Goal: Information Seeking & Learning: Learn about a topic

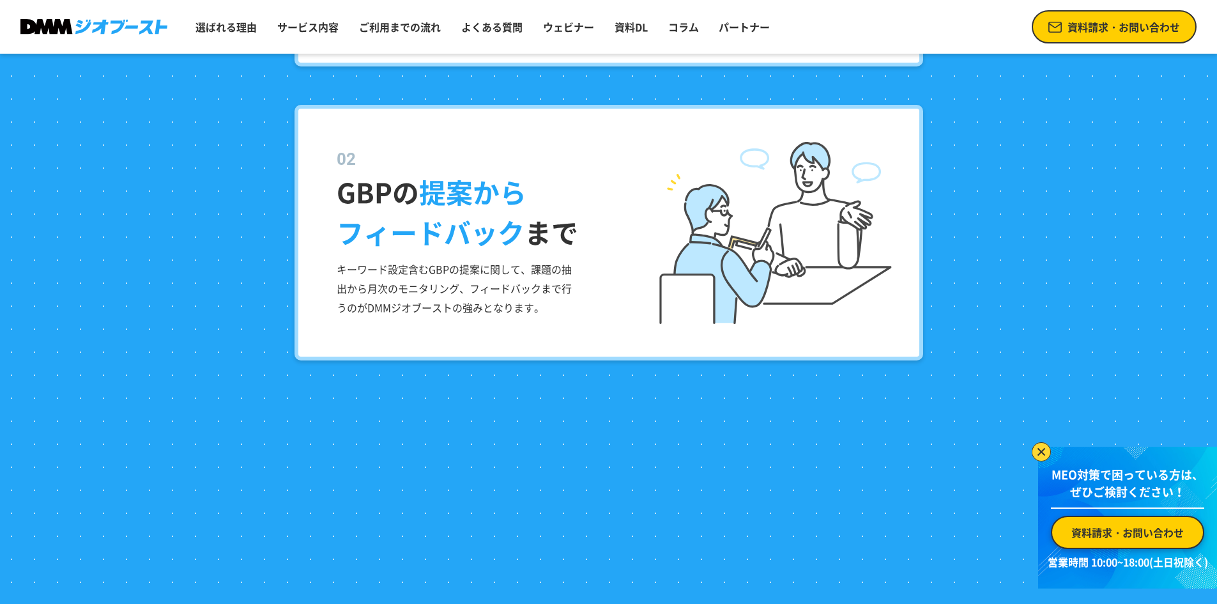
scroll to position [1703, 0]
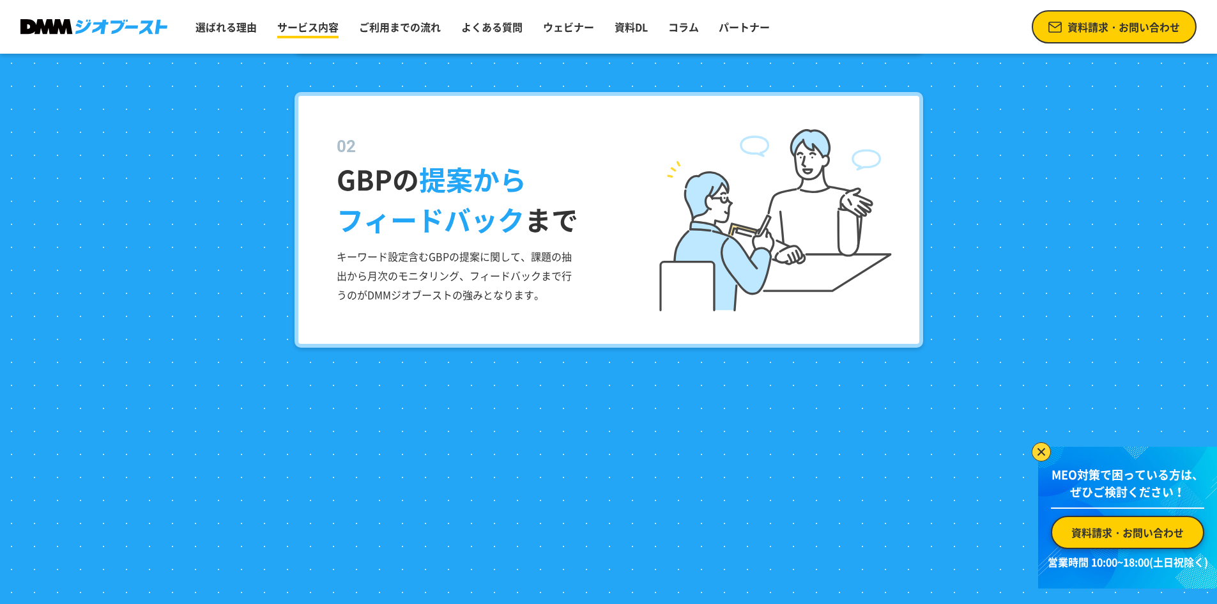
click at [308, 34] on link "サービス内容" at bounding box center [308, 27] width 72 height 26
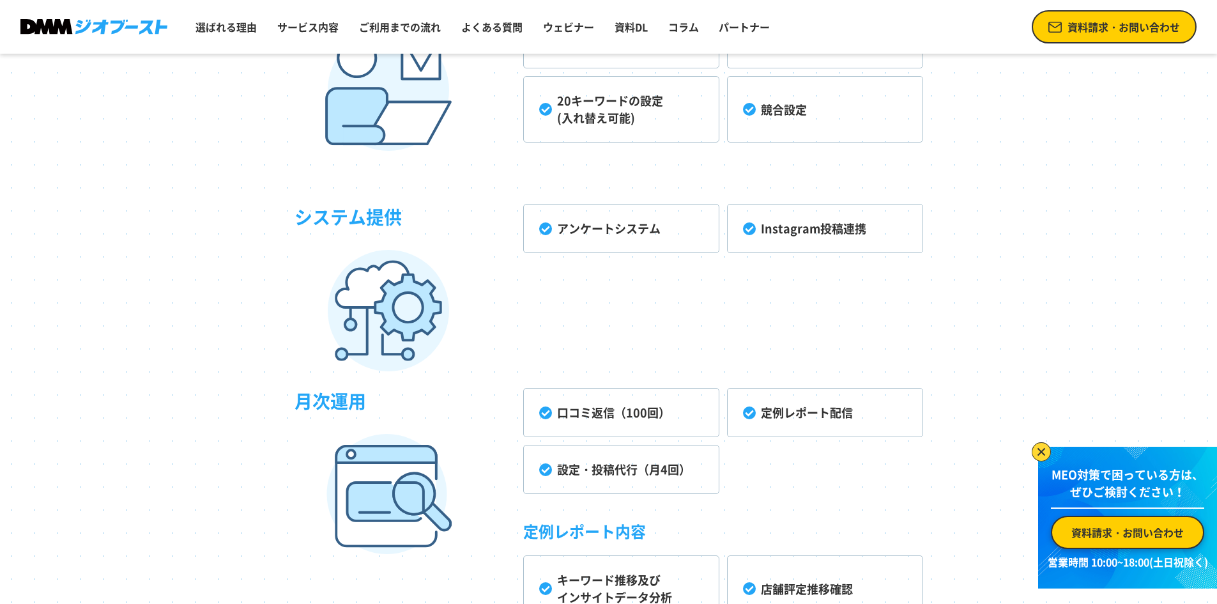
scroll to position [3678, 0]
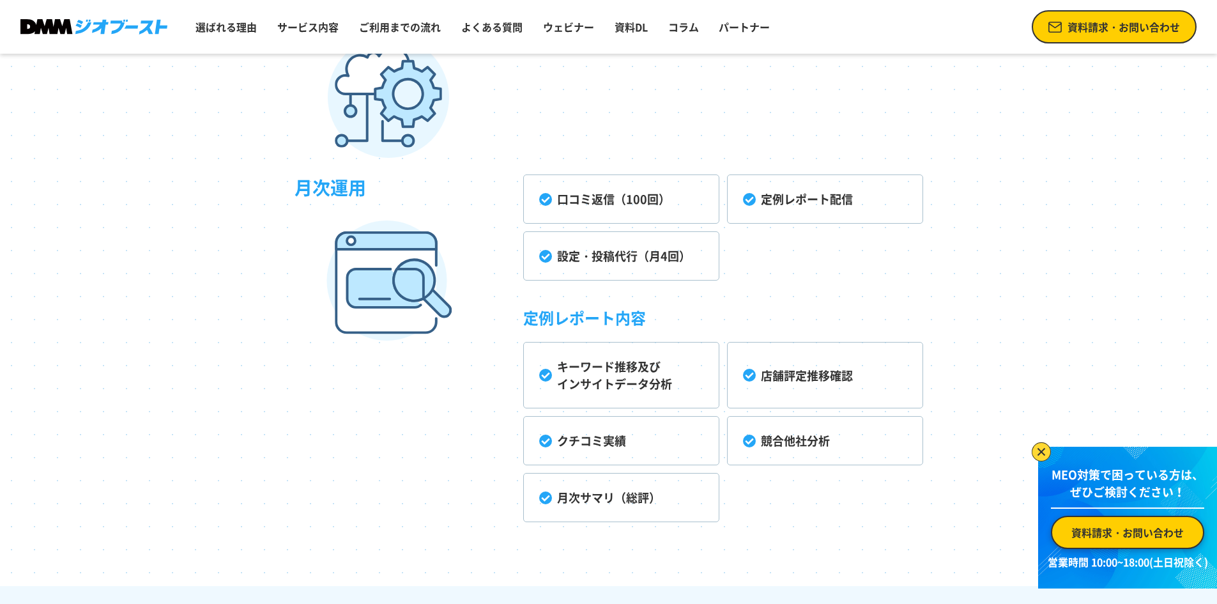
click at [596, 264] on li "設定・投稿代行（月4回）" at bounding box center [621, 255] width 196 height 49
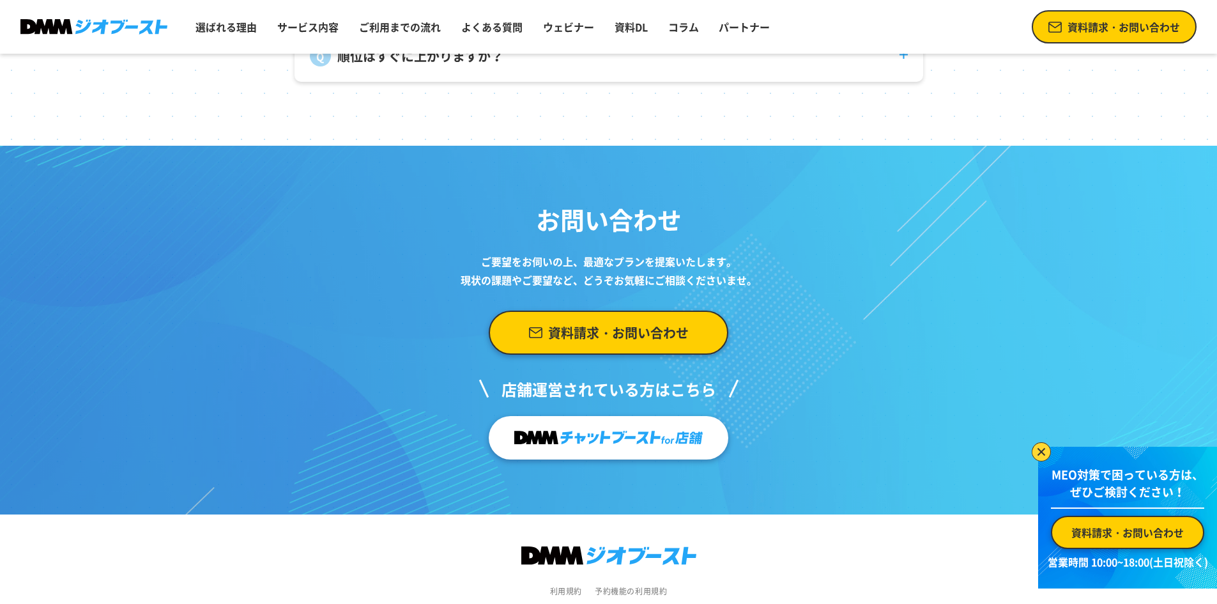
scroll to position [5222, 0]
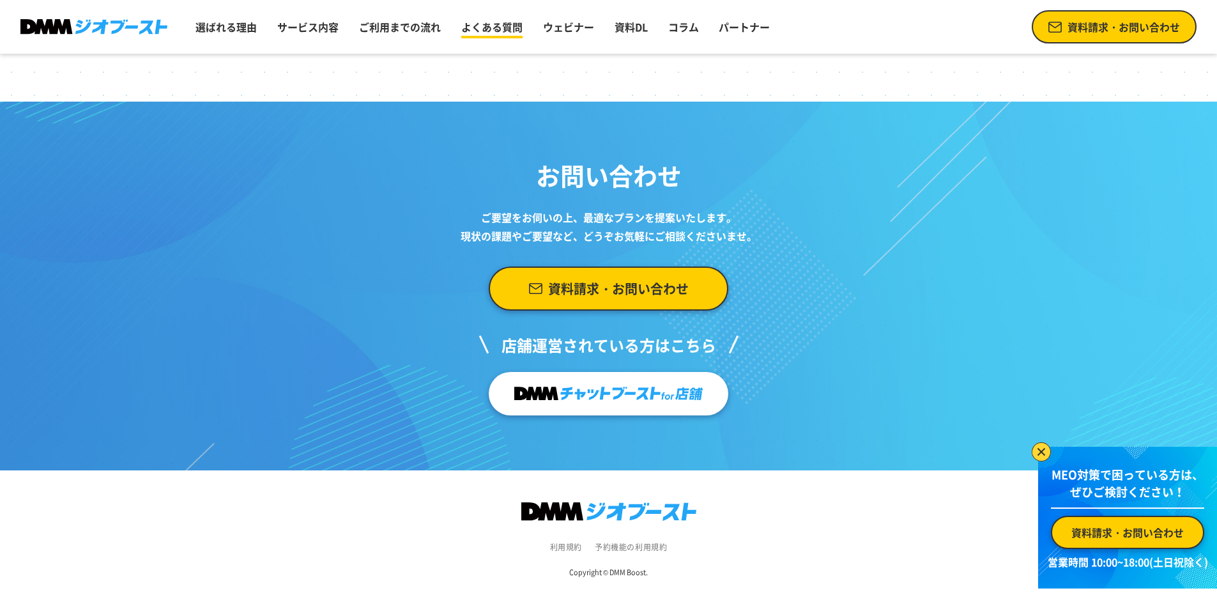
click at [474, 26] on link "よくある質問" at bounding box center [492, 27] width 72 height 26
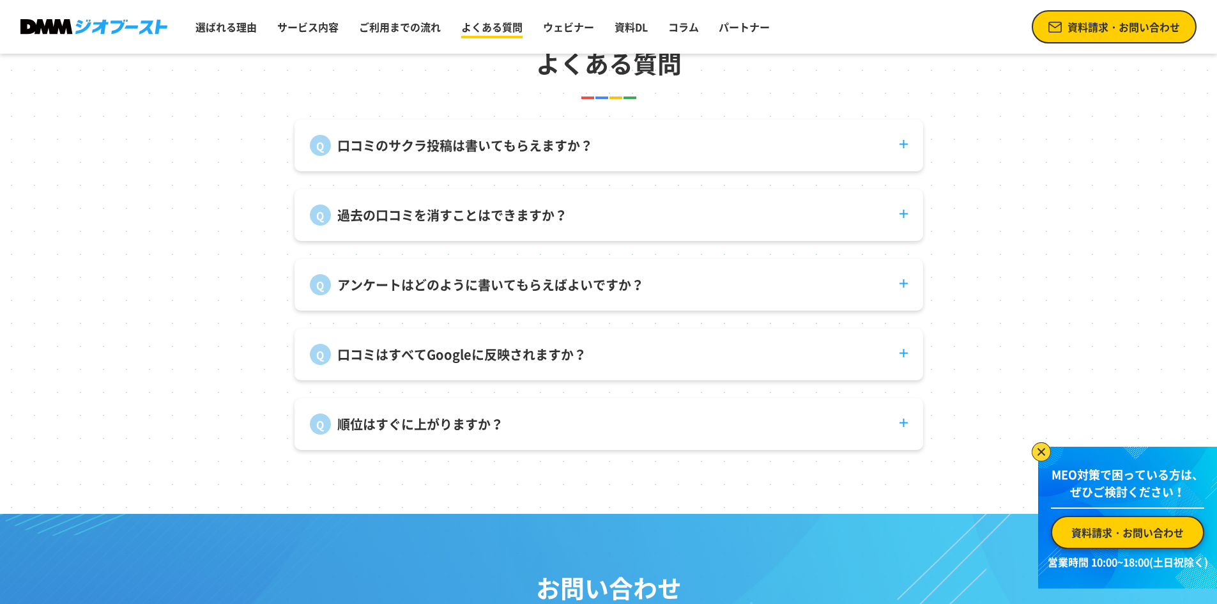
scroll to position [4752, 0]
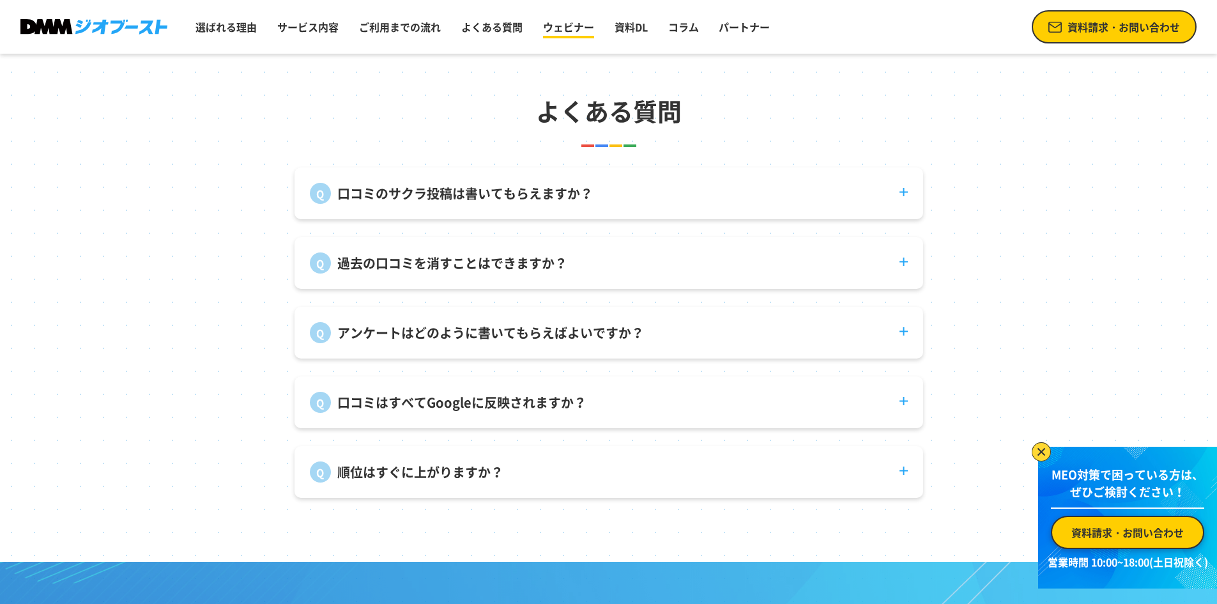
click at [547, 28] on link "ウェビナー" at bounding box center [568, 27] width 61 height 26
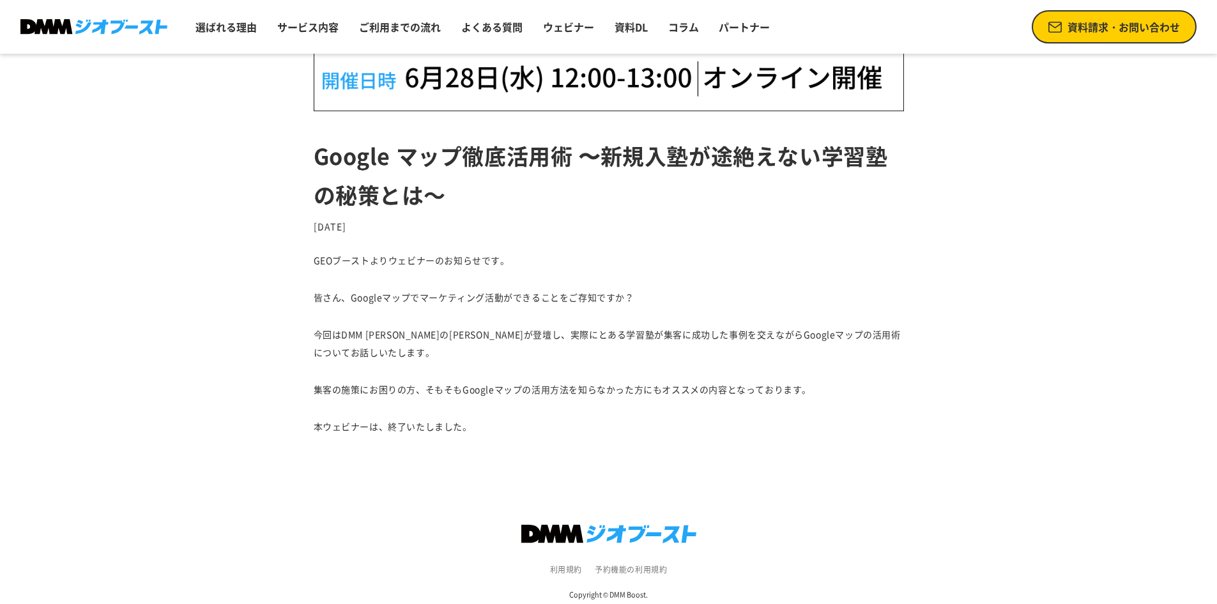
scroll to position [578, 0]
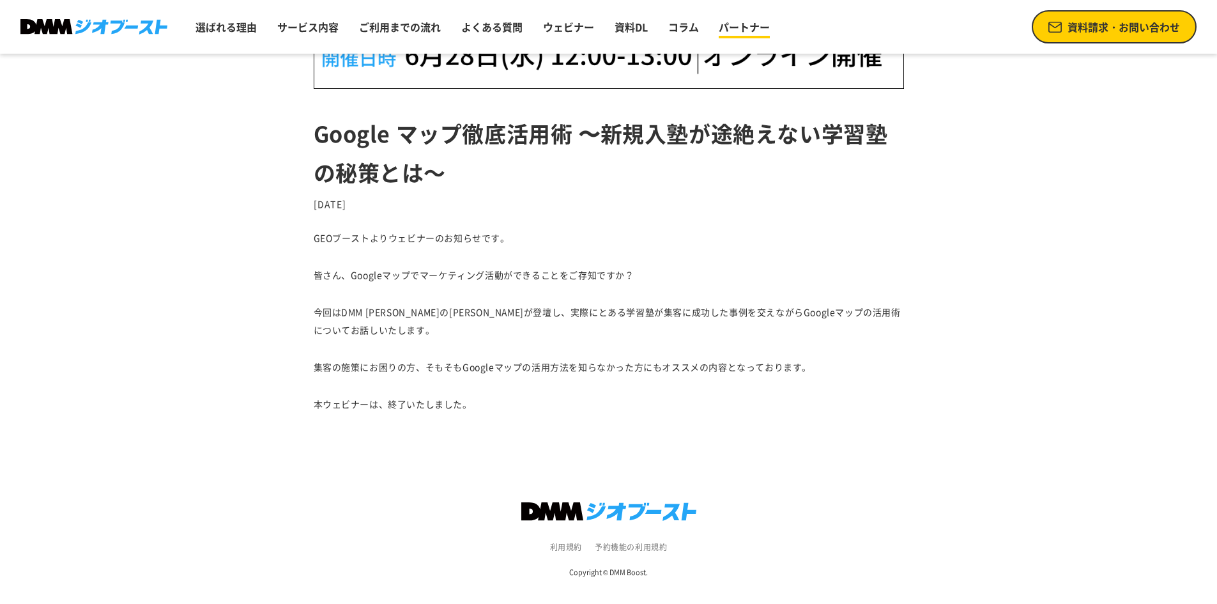
click at [725, 34] on link "パートナー" at bounding box center [743, 27] width 61 height 26
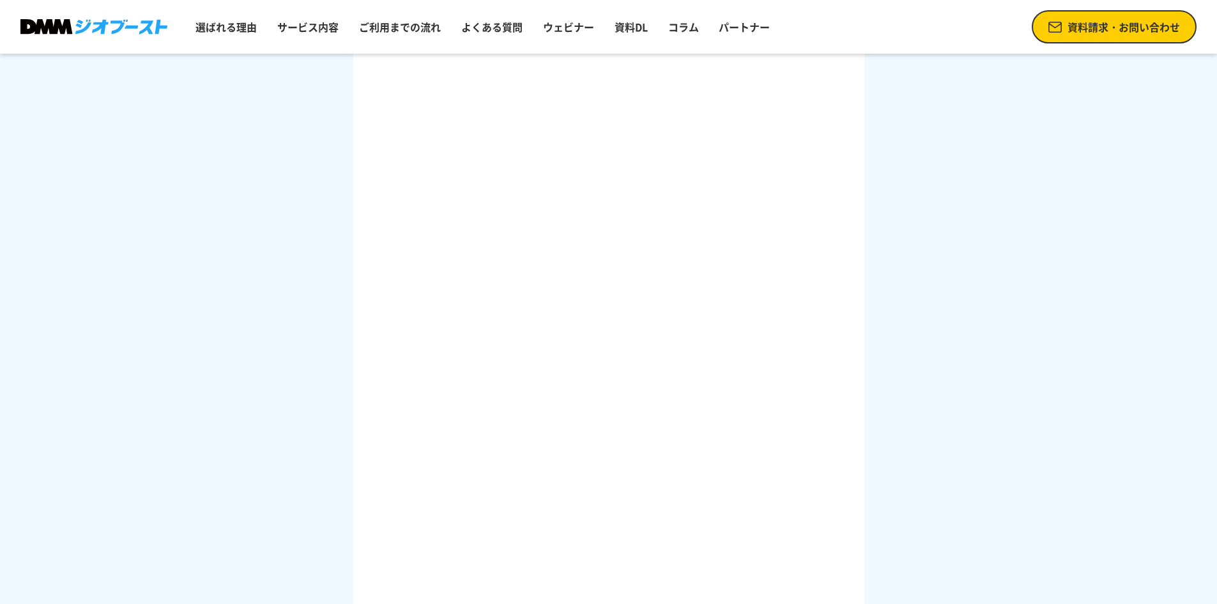
scroll to position [1882, 0]
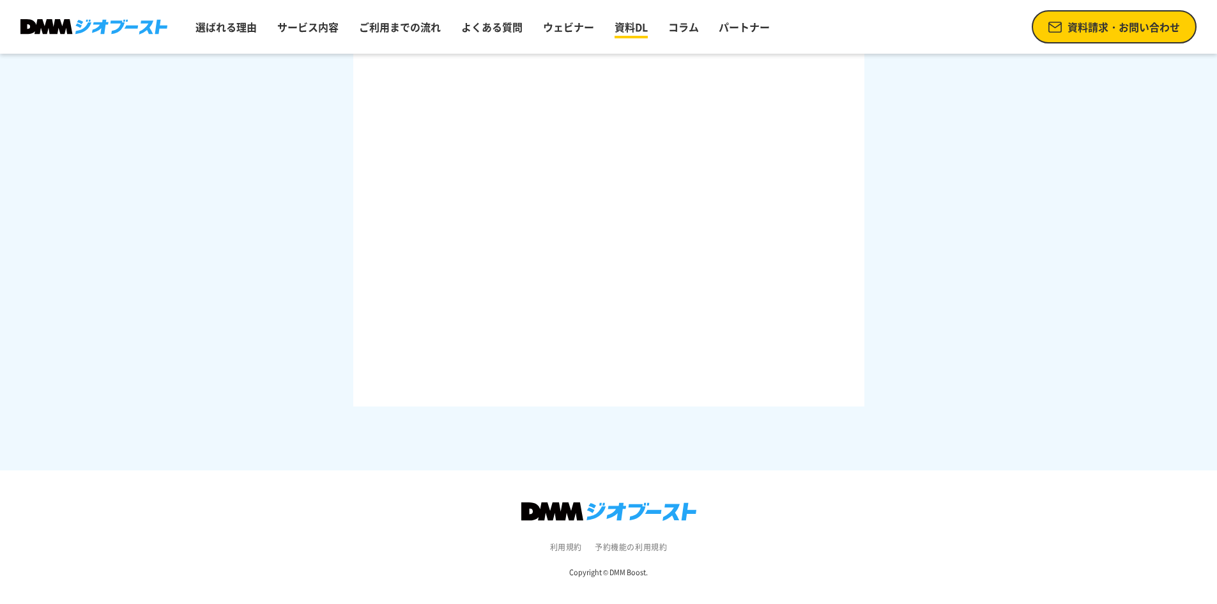
click at [637, 24] on link "資料DL" at bounding box center [630, 27] width 43 height 26
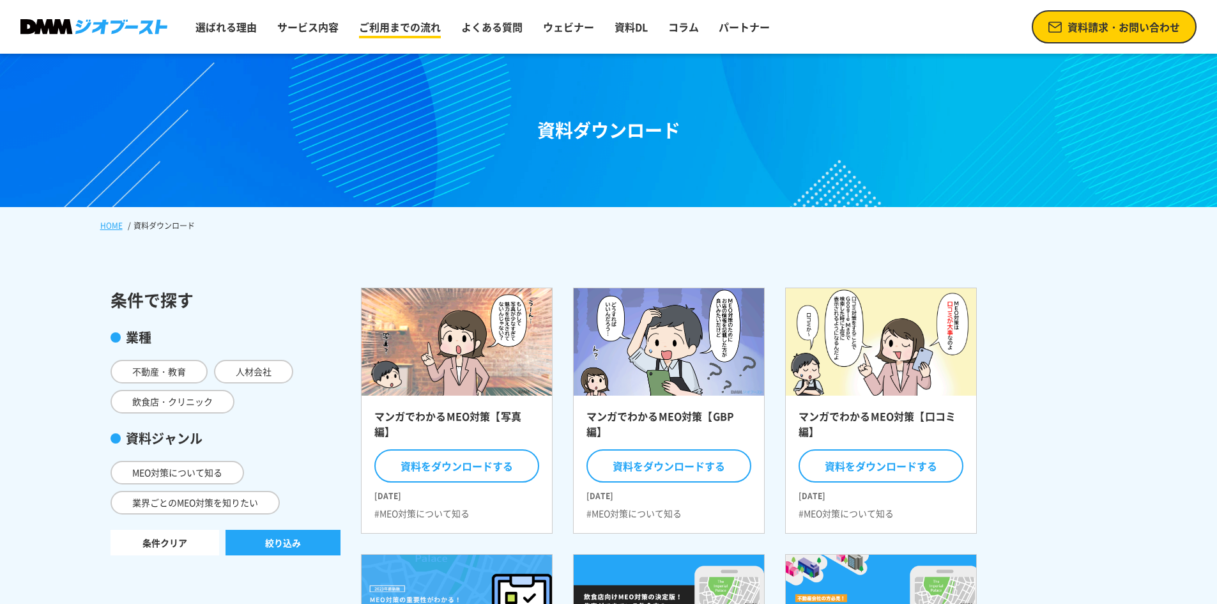
click at [410, 25] on link "ご利用までの流れ" at bounding box center [400, 27] width 92 height 26
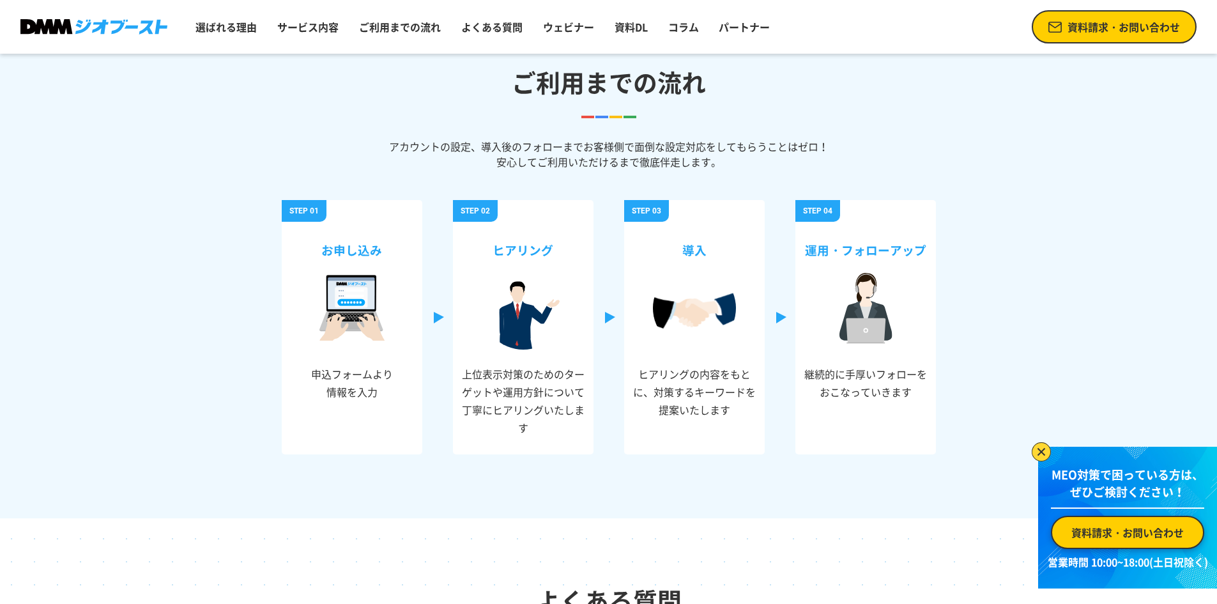
click at [488, 29] on link "よくある質問" at bounding box center [492, 27] width 72 height 26
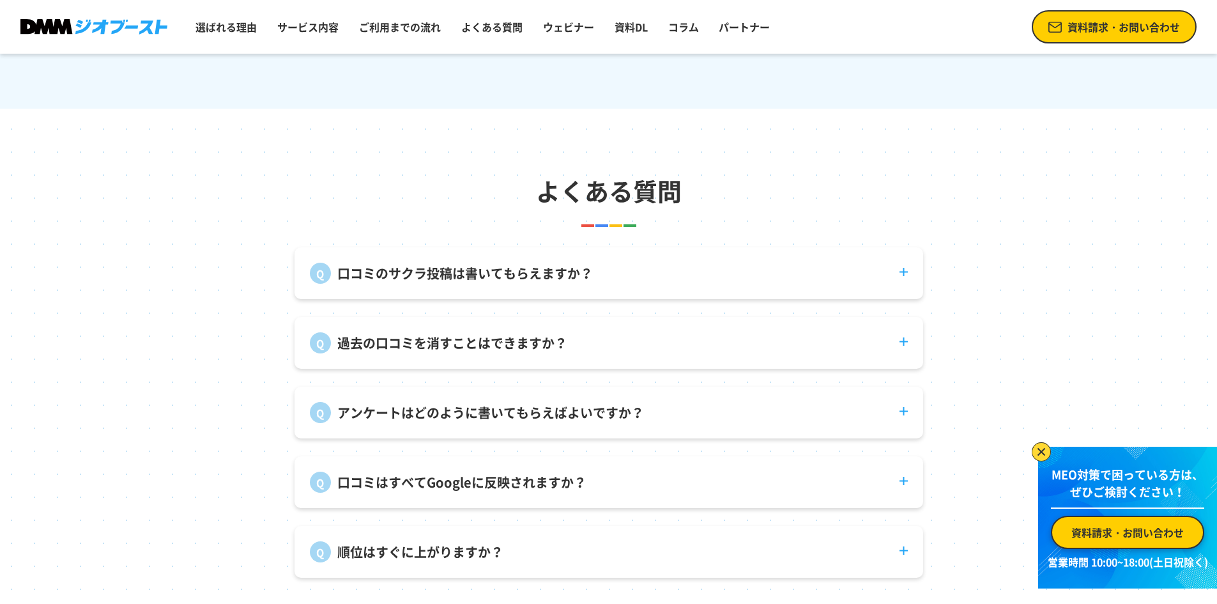
scroll to position [4752, 0]
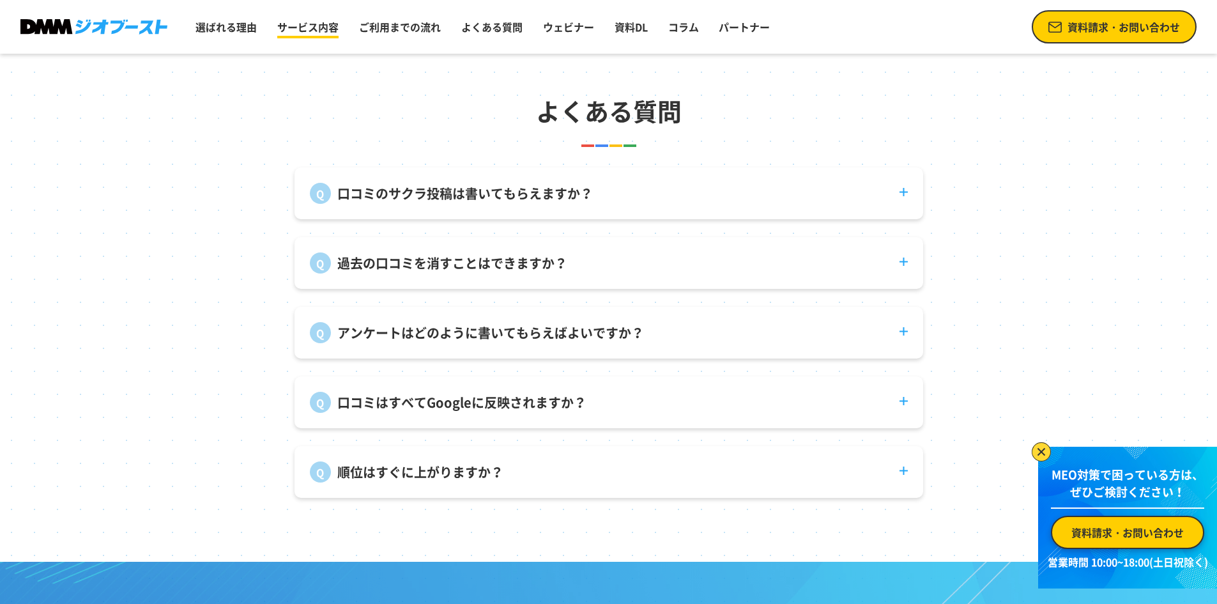
click at [323, 26] on link "サービス内容" at bounding box center [308, 27] width 72 height 26
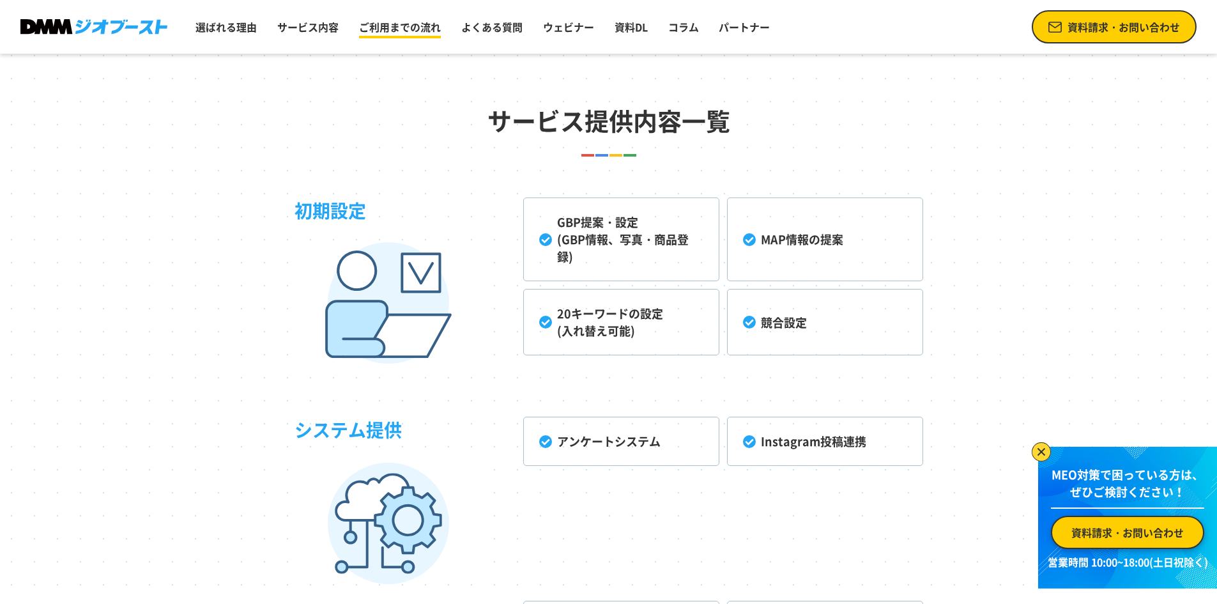
click at [390, 29] on link "ご利用までの流れ" at bounding box center [400, 27] width 92 height 26
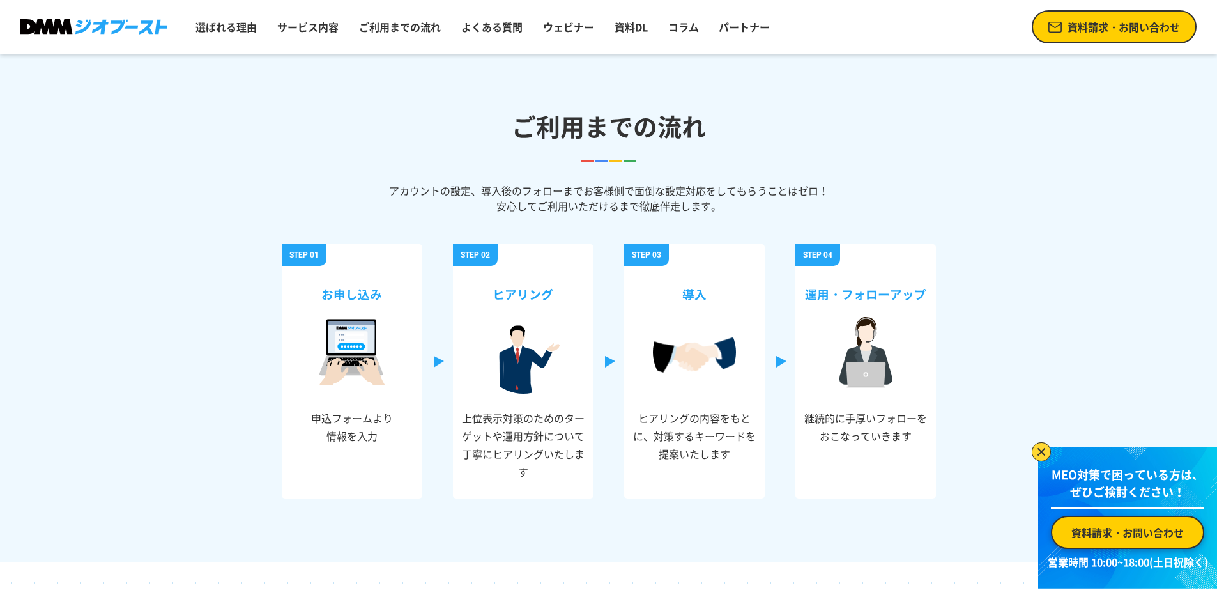
scroll to position [4225, 0]
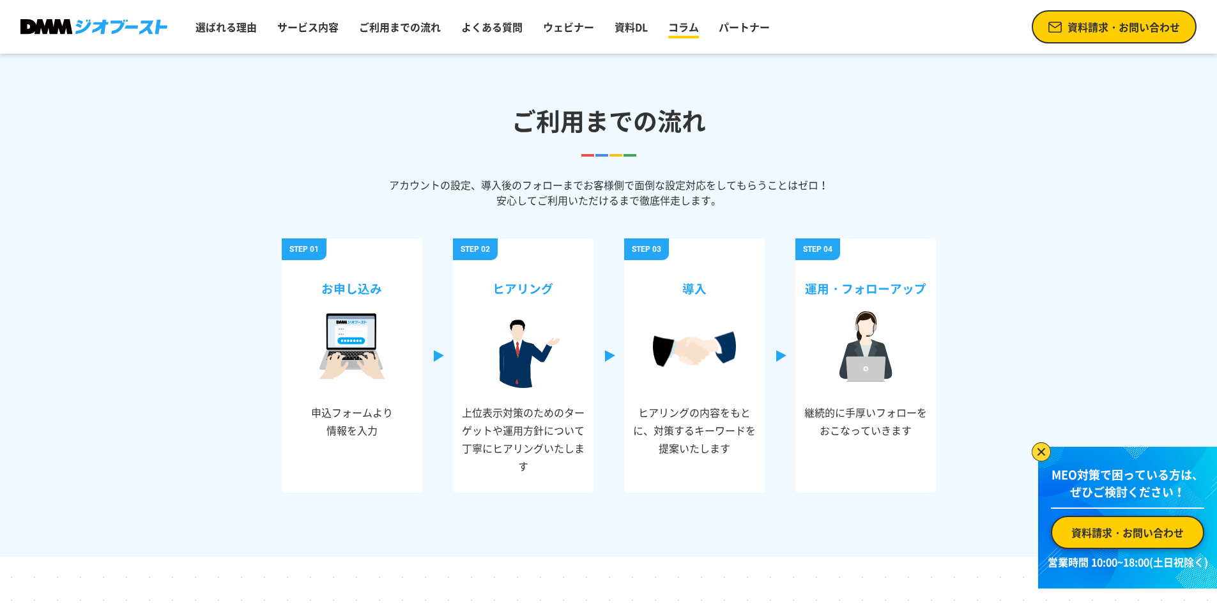
click at [666, 29] on link "コラム" at bounding box center [683, 27] width 41 height 26
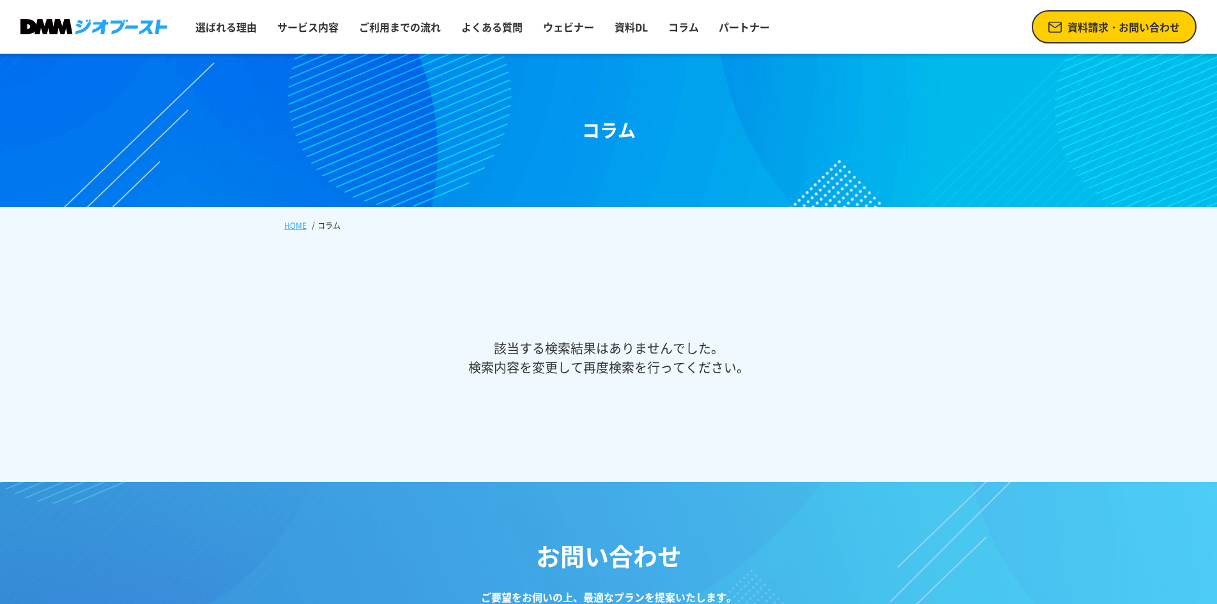
click at [722, 27] on link "パートナー" at bounding box center [743, 27] width 61 height 26
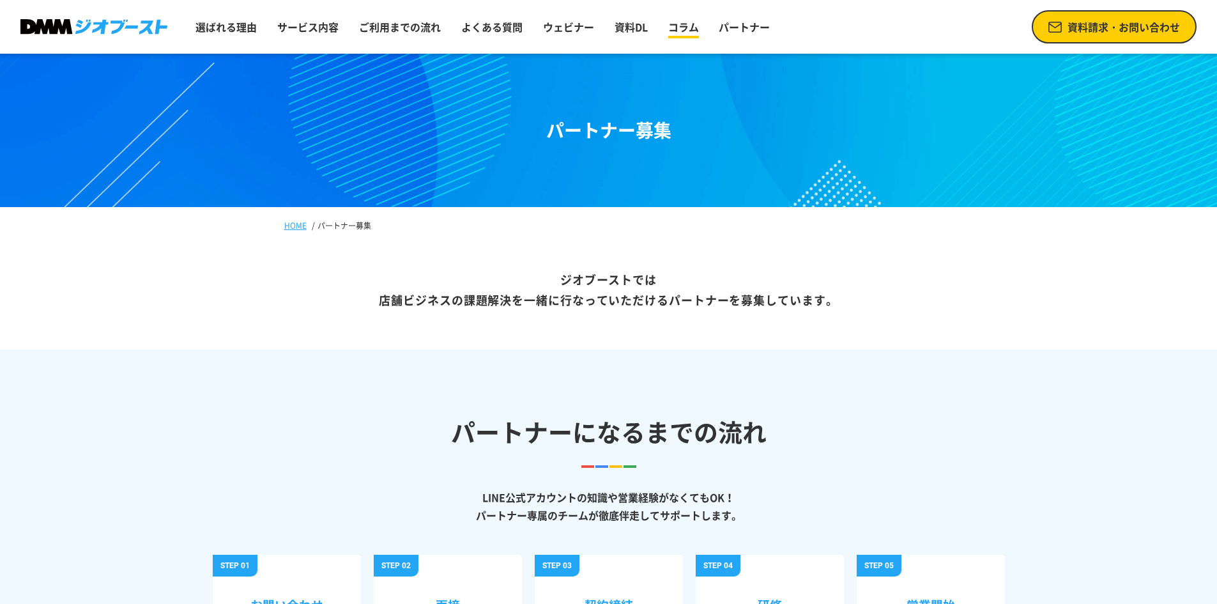
click at [690, 23] on link "コラム" at bounding box center [683, 27] width 41 height 26
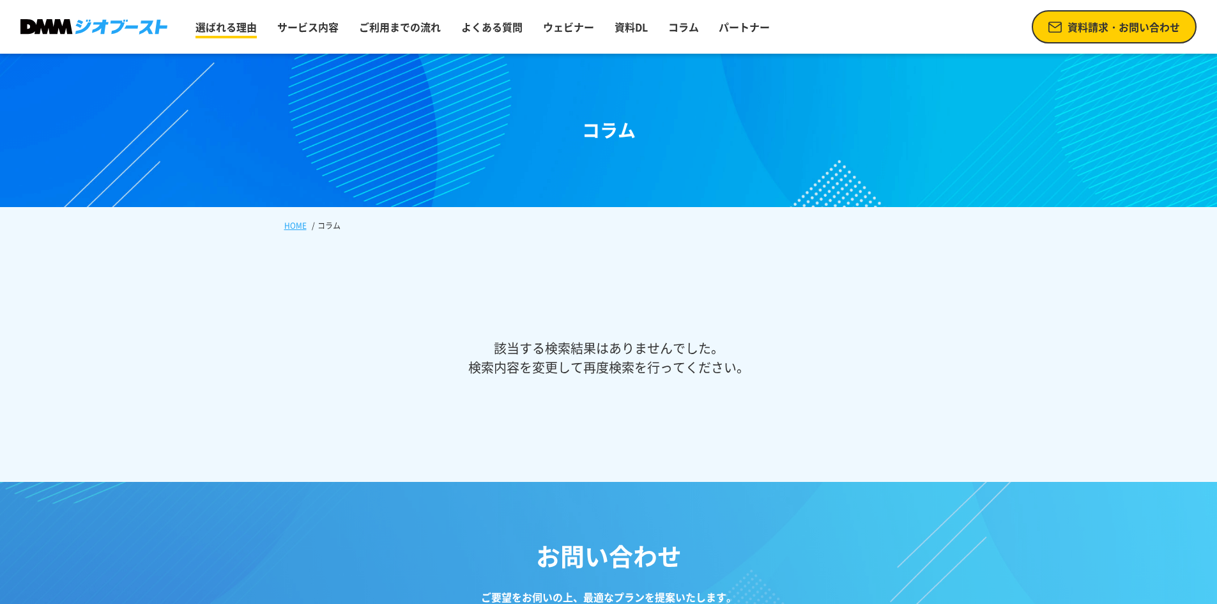
click at [236, 24] on link "選ばれる理由" at bounding box center [226, 27] width 72 height 26
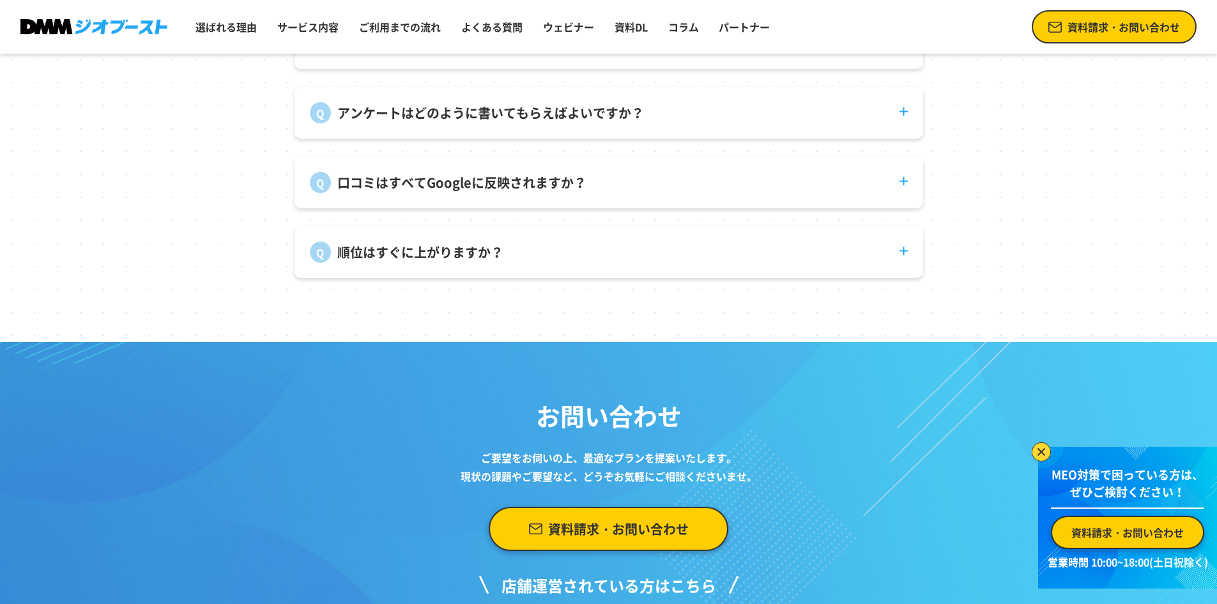
scroll to position [5222, 0]
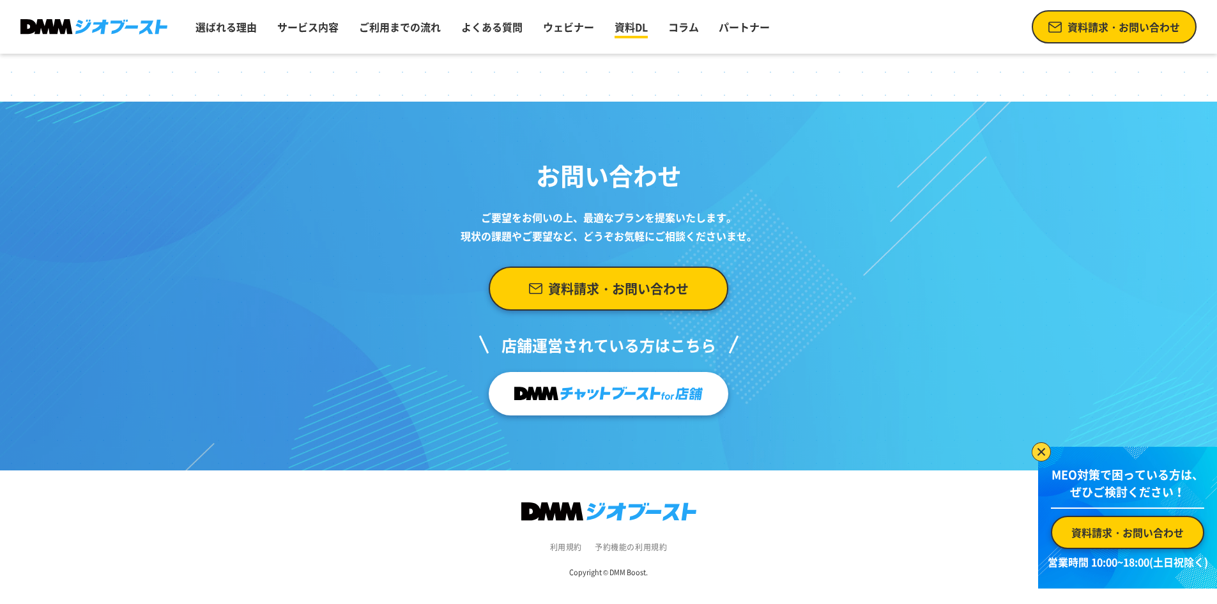
click at [628, 22] on link "資料DL" at bounding box center [630, 27] width 43 height 26
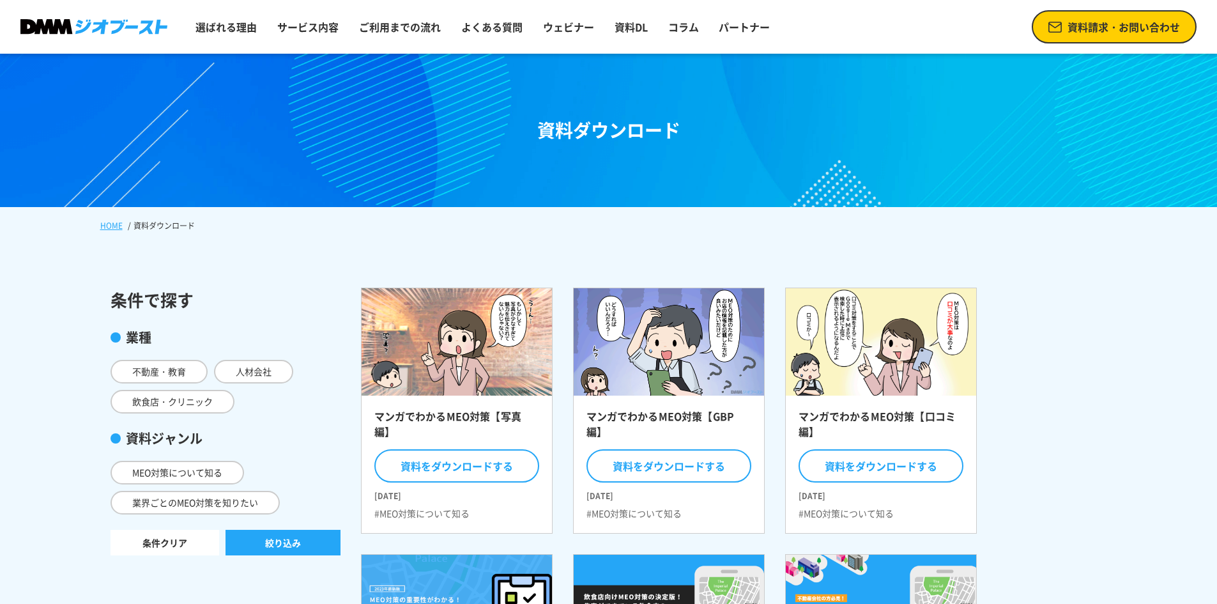
click at [50, 24] on img at bounding box center [93, 27] width 147 height 16
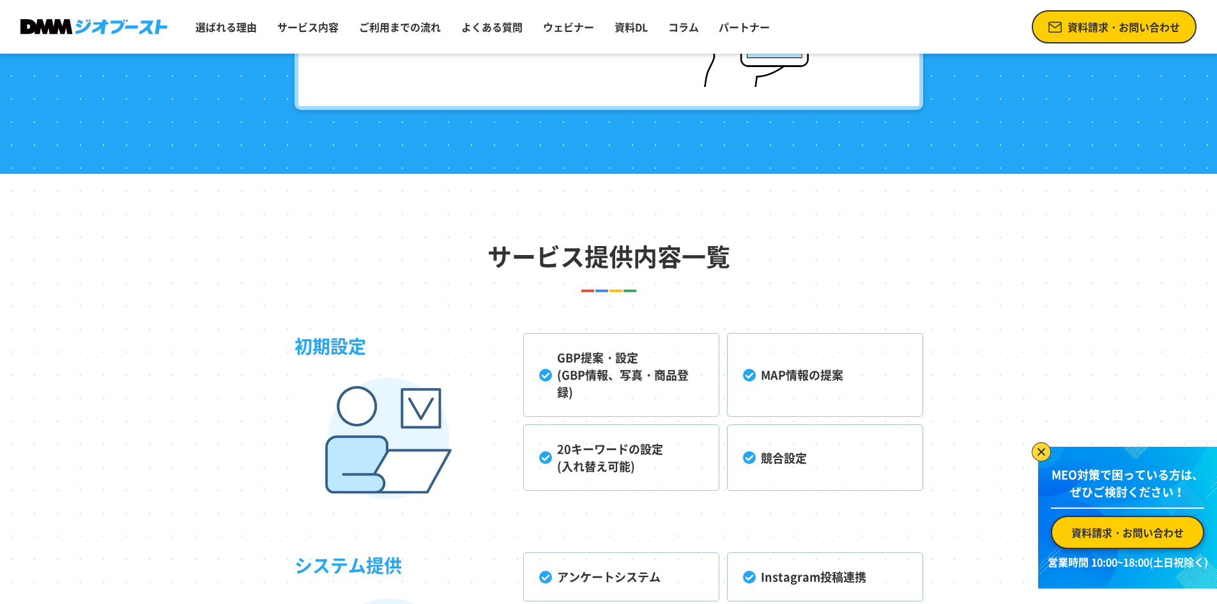
scroll to position [3093, 0]
